Goal: Transaction & Acquisition: Purchase product/service

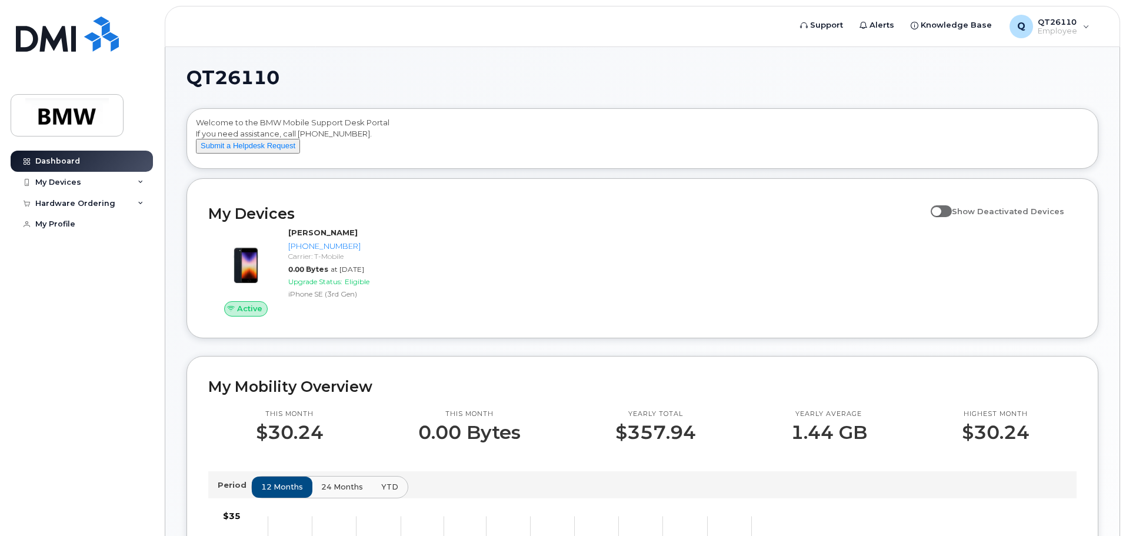
scroll to position [59, 0]
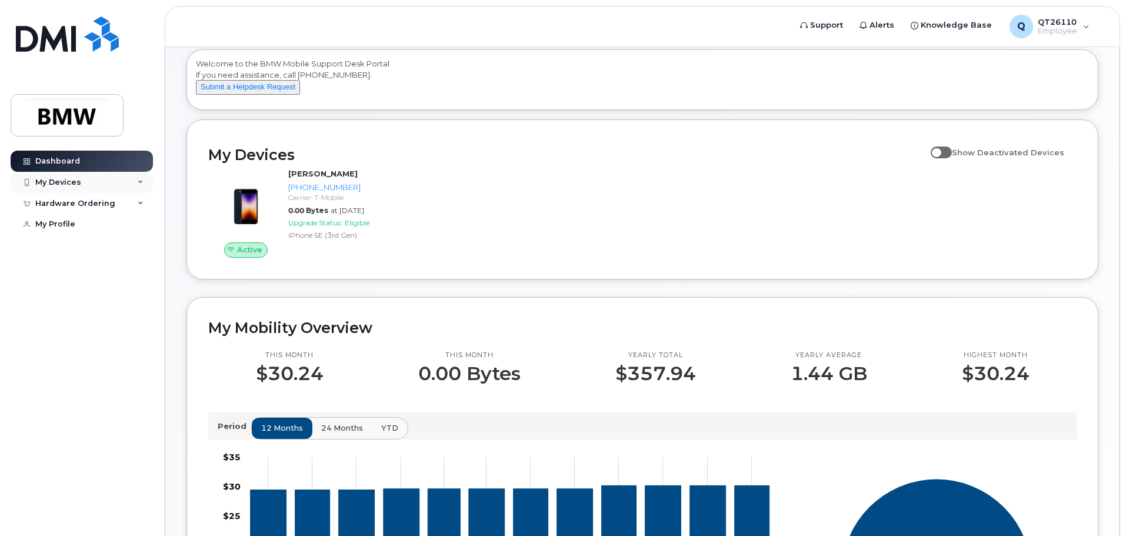
click at [62, 178] on div "My Devices" at bounding box center [58, 182] width 46 height 9
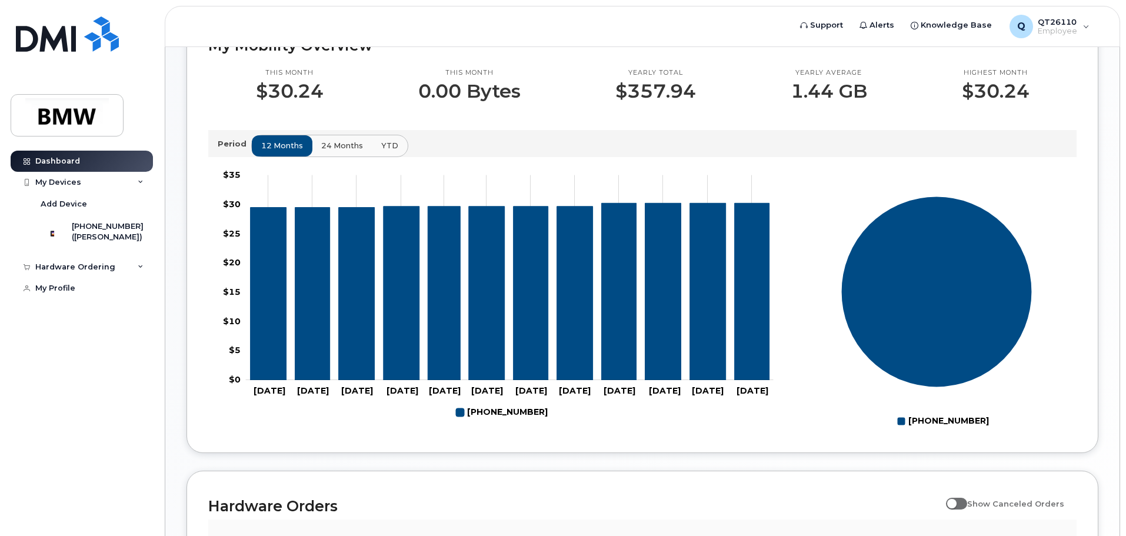
scroll to position [65, 0]
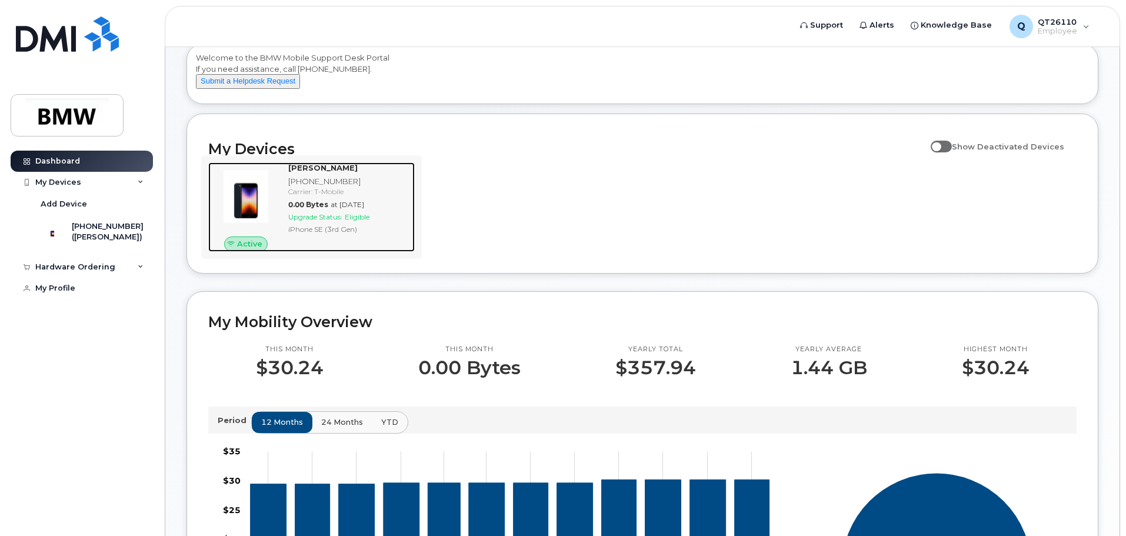
click at [327, 197] on div "Carrier: T-Mobile" at bounding box center [349, 192] width 122 height 10
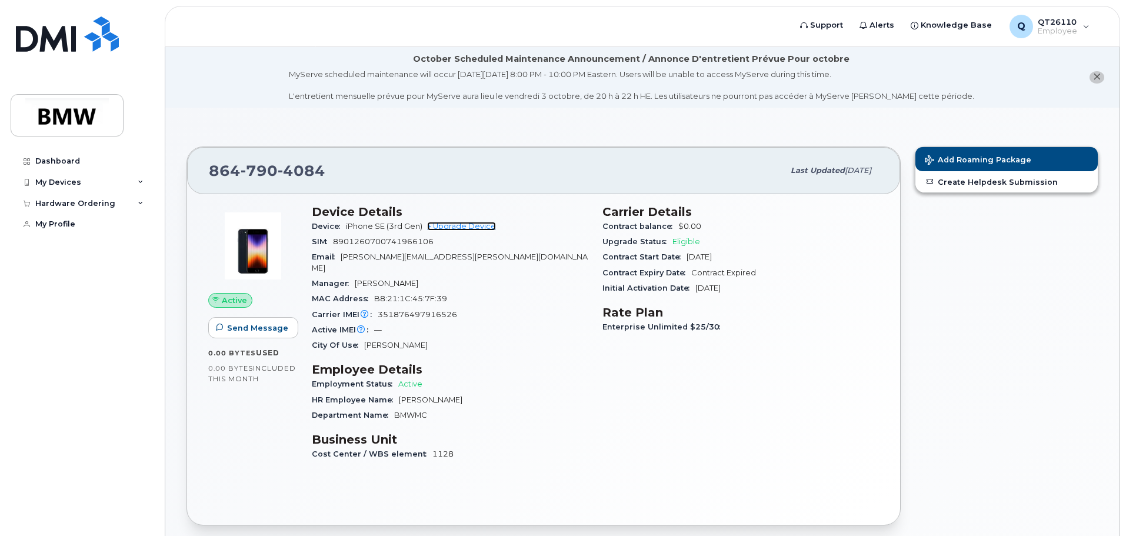
click at [443, 228] on link "+ Upgrade Device" at bounding box center [461, 226] width 69 height 9
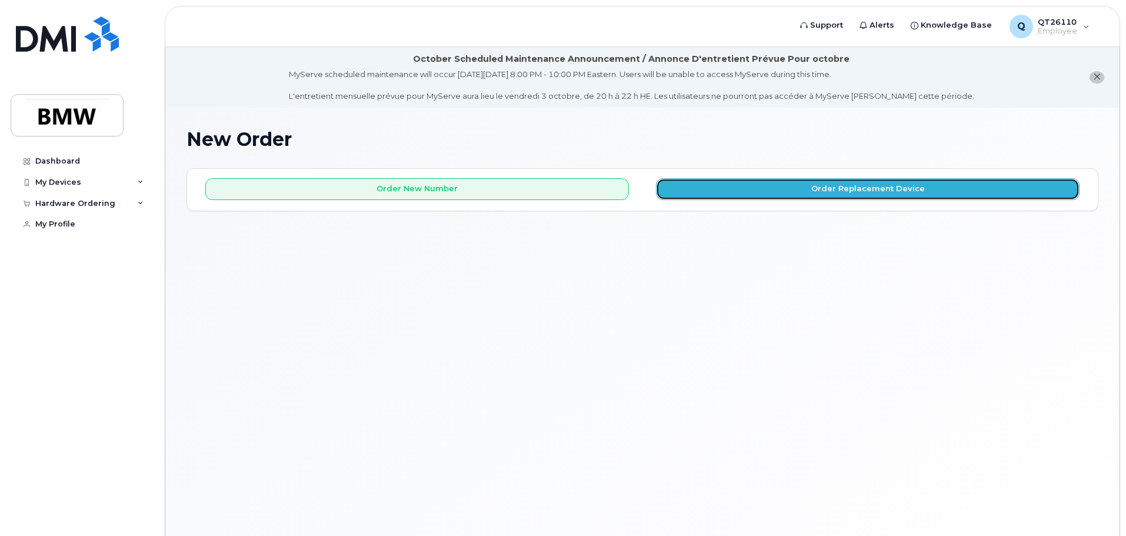
click at [744, 187] on button "Order Replacement Device" at bounding box center [868, 189] width 424 height 22
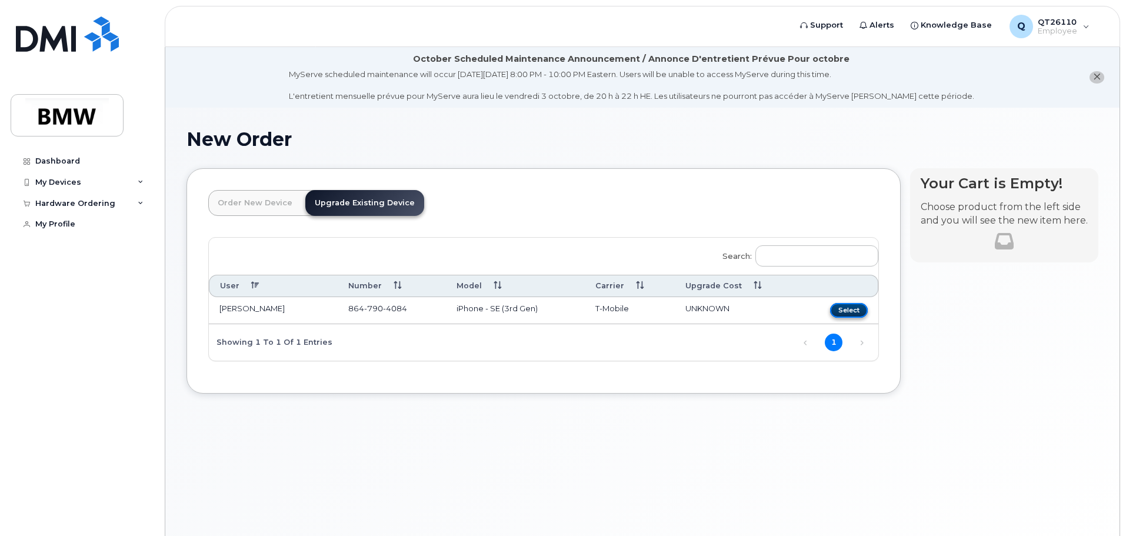
click at [842, 308] on button "Select" at bounding box center [849, 310] width 38 height 15
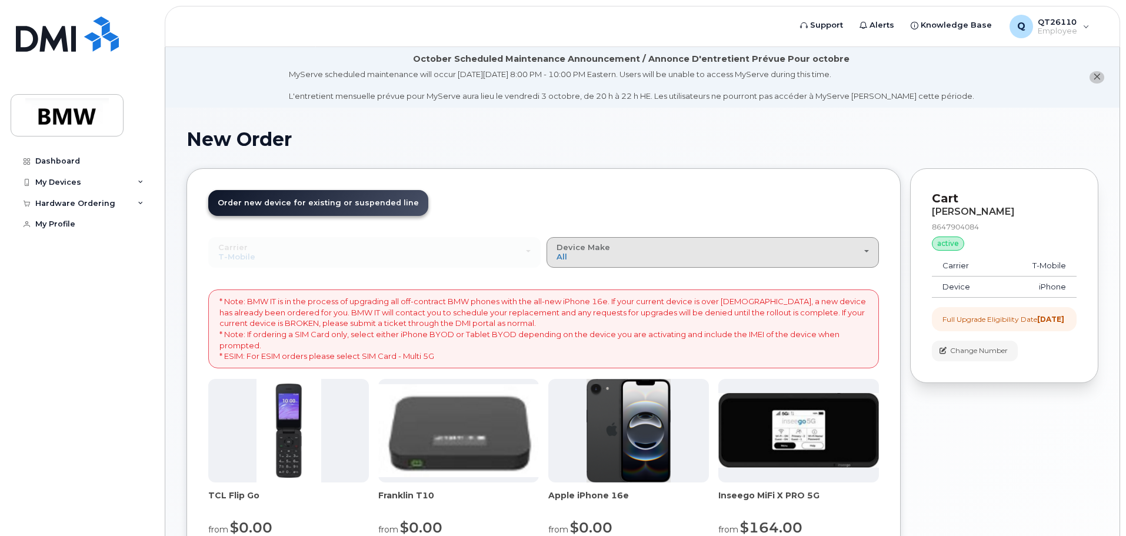
click at [844, 244] on div "Device Make All Cell Phone iPhone Modem" at bounding box center [713, 252] width 312 height 18
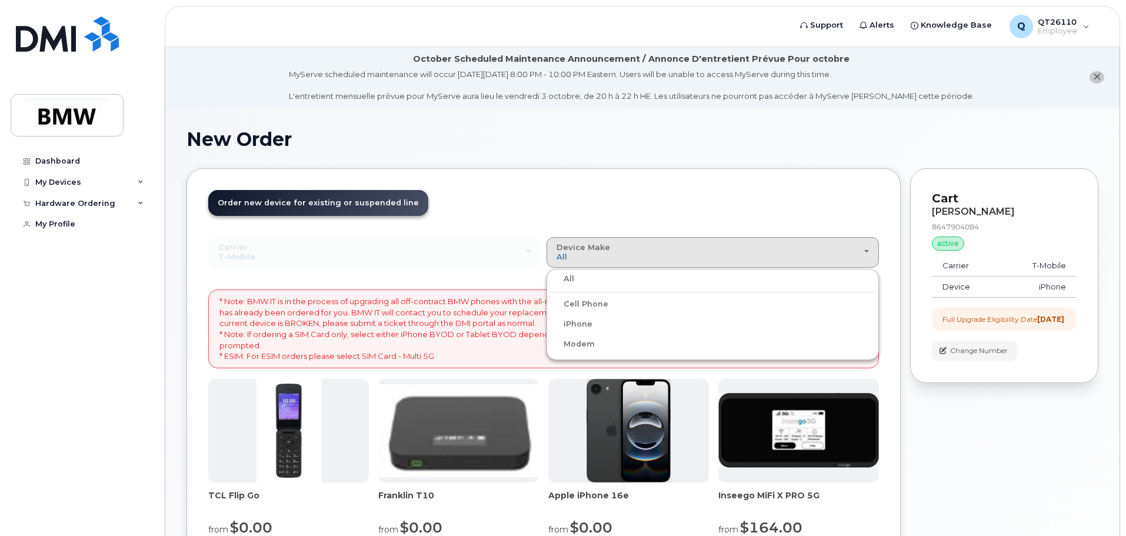
click at [698, 303] on div "Cell Phone" at bounding box center [713, 304] width 327 height 14
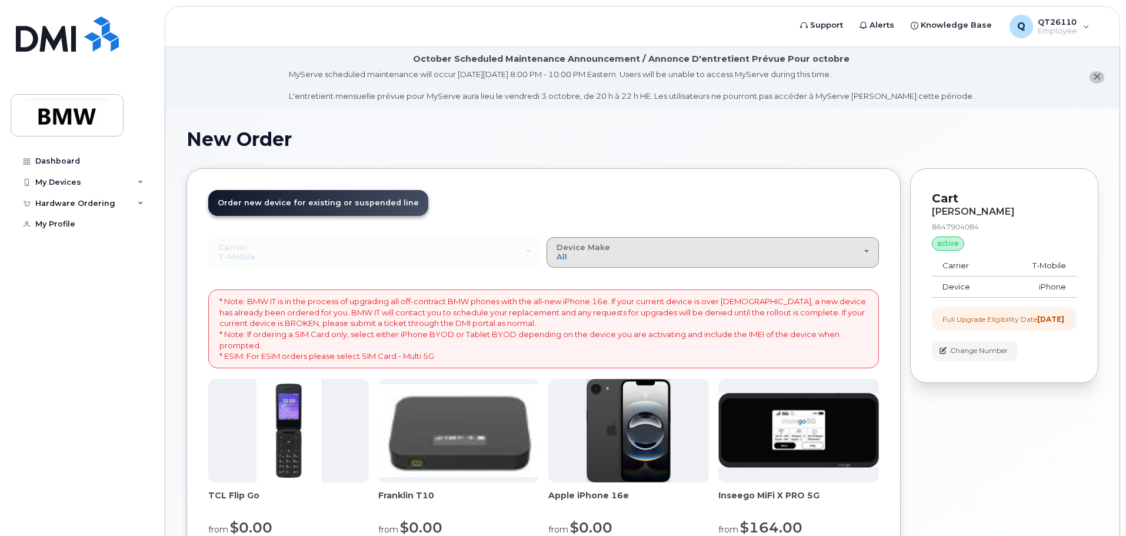
click at [863, 253] on div "Device Make All Cell Phone iPhone Modem" at bounding box center [713, 252] width 312 height 18
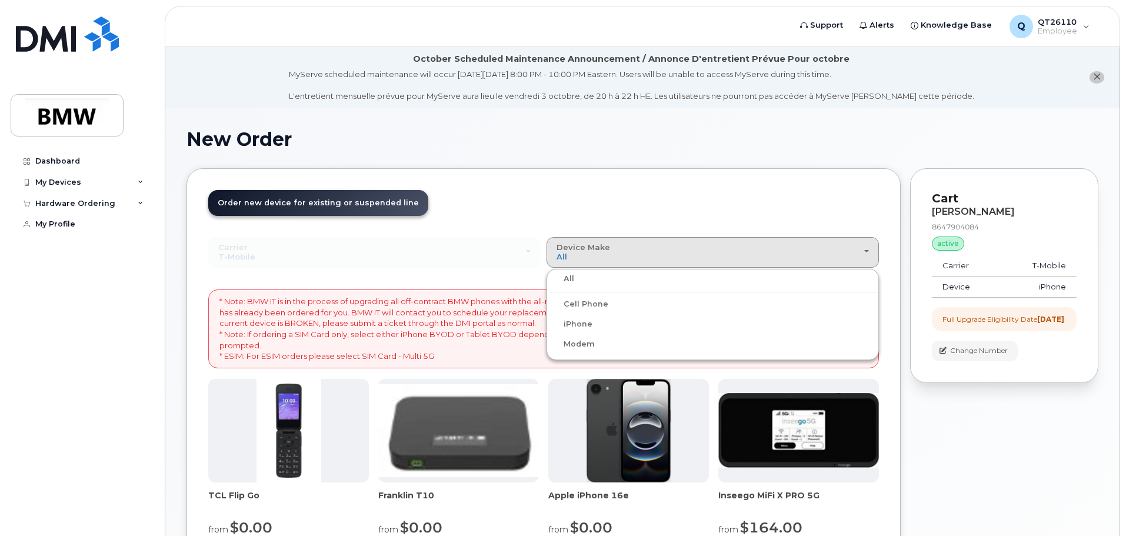
click at [572, 327] on label "iPhone" at bounding box center [571, 324] width 43 height 14
click at [0, 0] on input "iPhone" at bounding box center [0, 0] width 0 height 0
